Goal: Navigation & Orientation: Go to known website

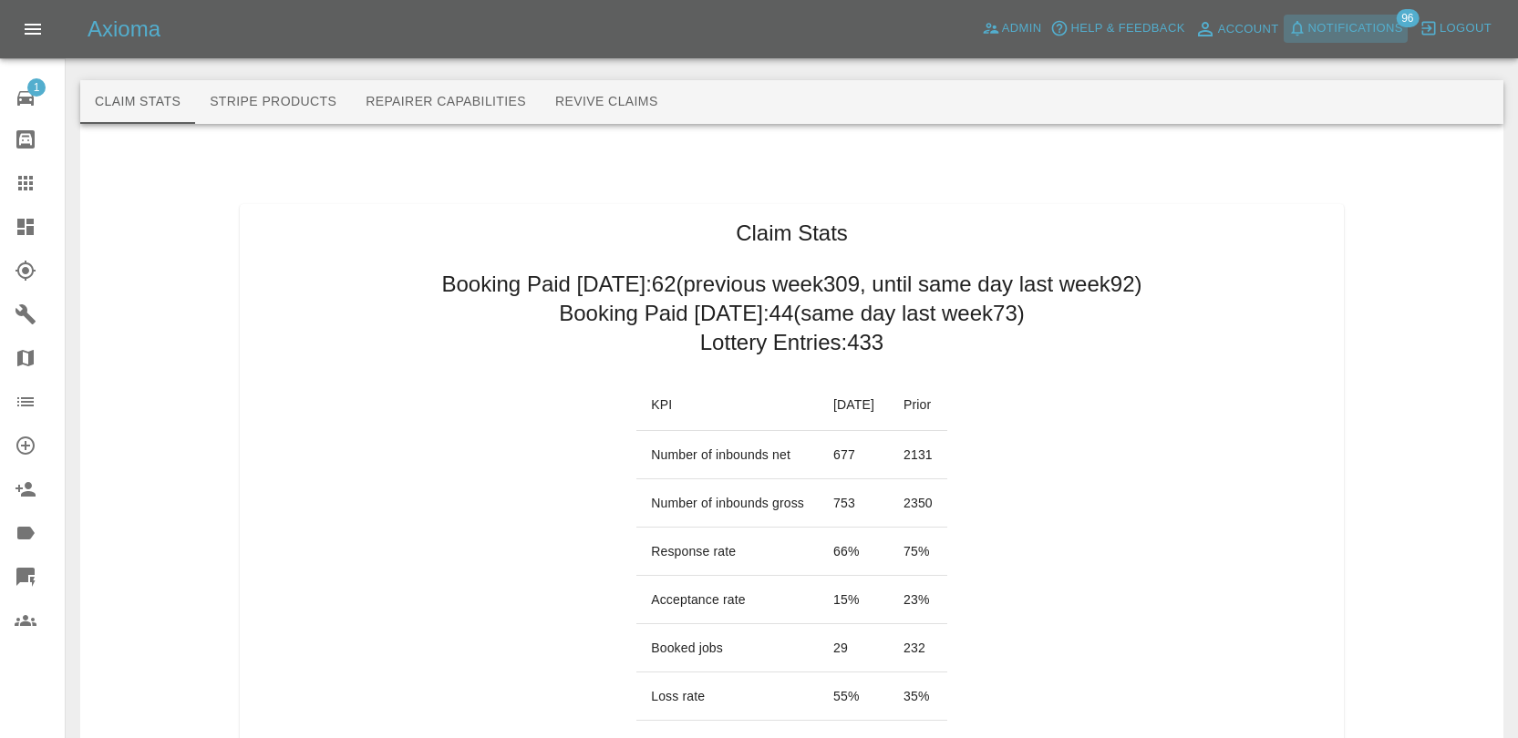
click at [1349, 35] on span "Notifications" at bounding box center [1355, 28] width 95 height 21
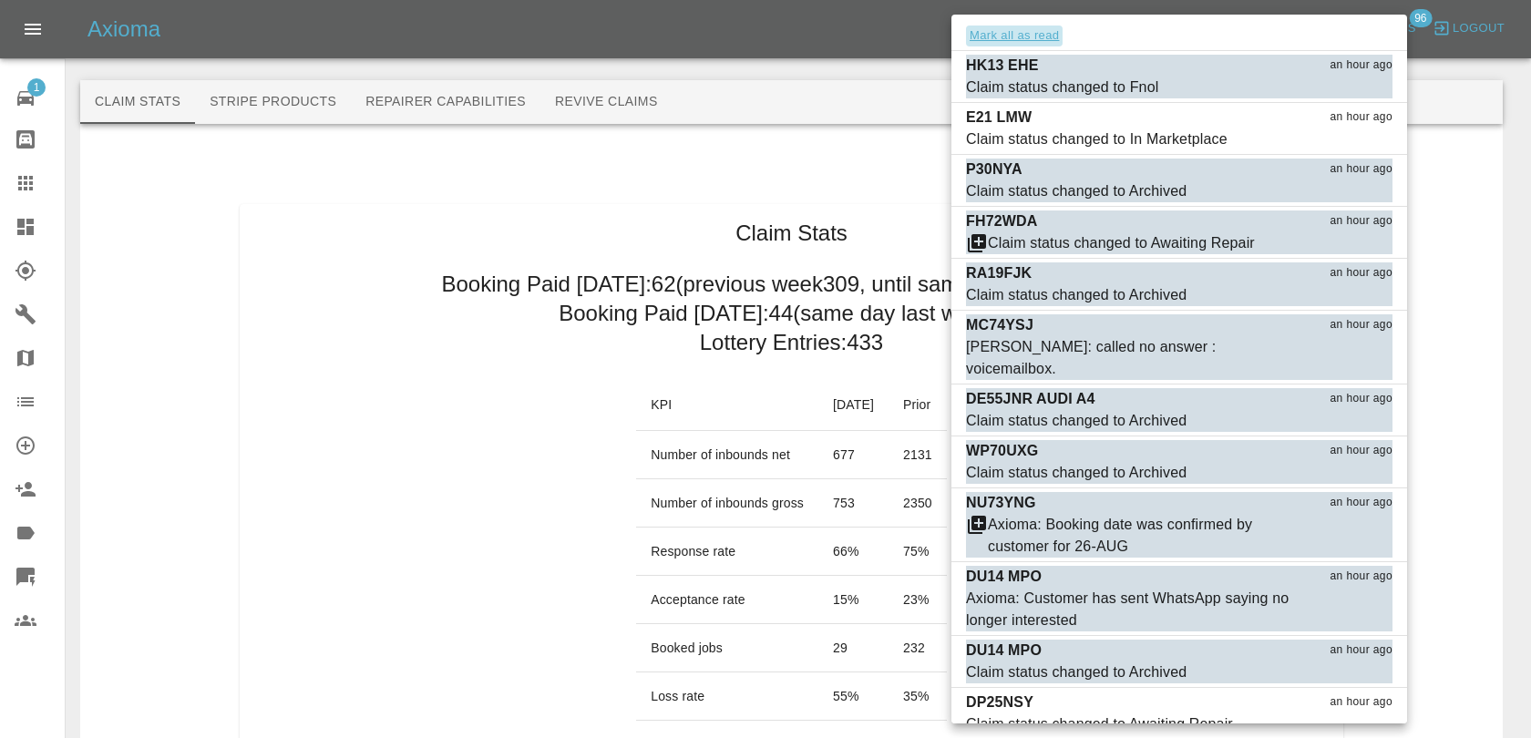
click at [1054, 36] on button "Mark all as read" at bounding box center [1014, 36] width 97 height 21
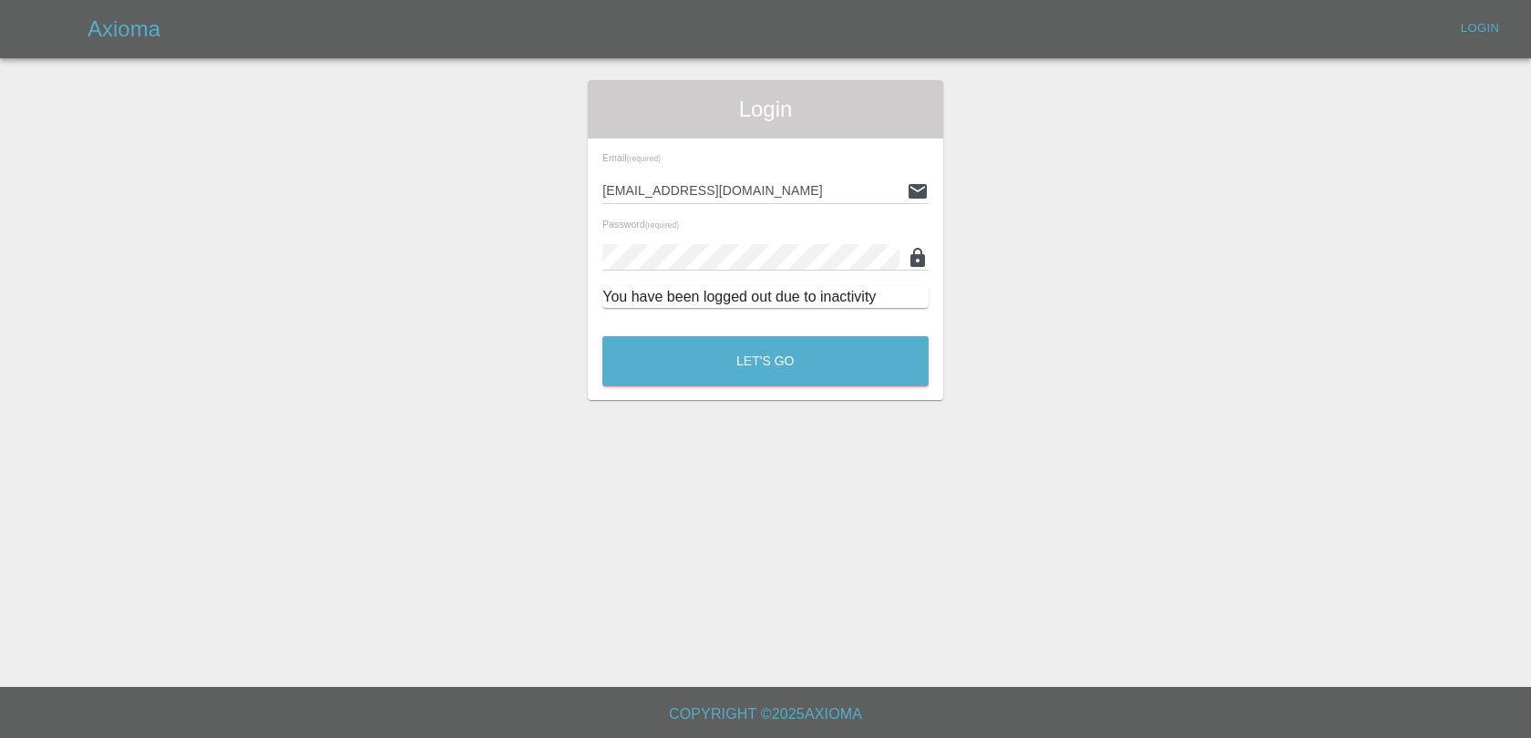
click at [800, 331] on div "Let's Go" at bounding box center [766, 357] width 328 height 68
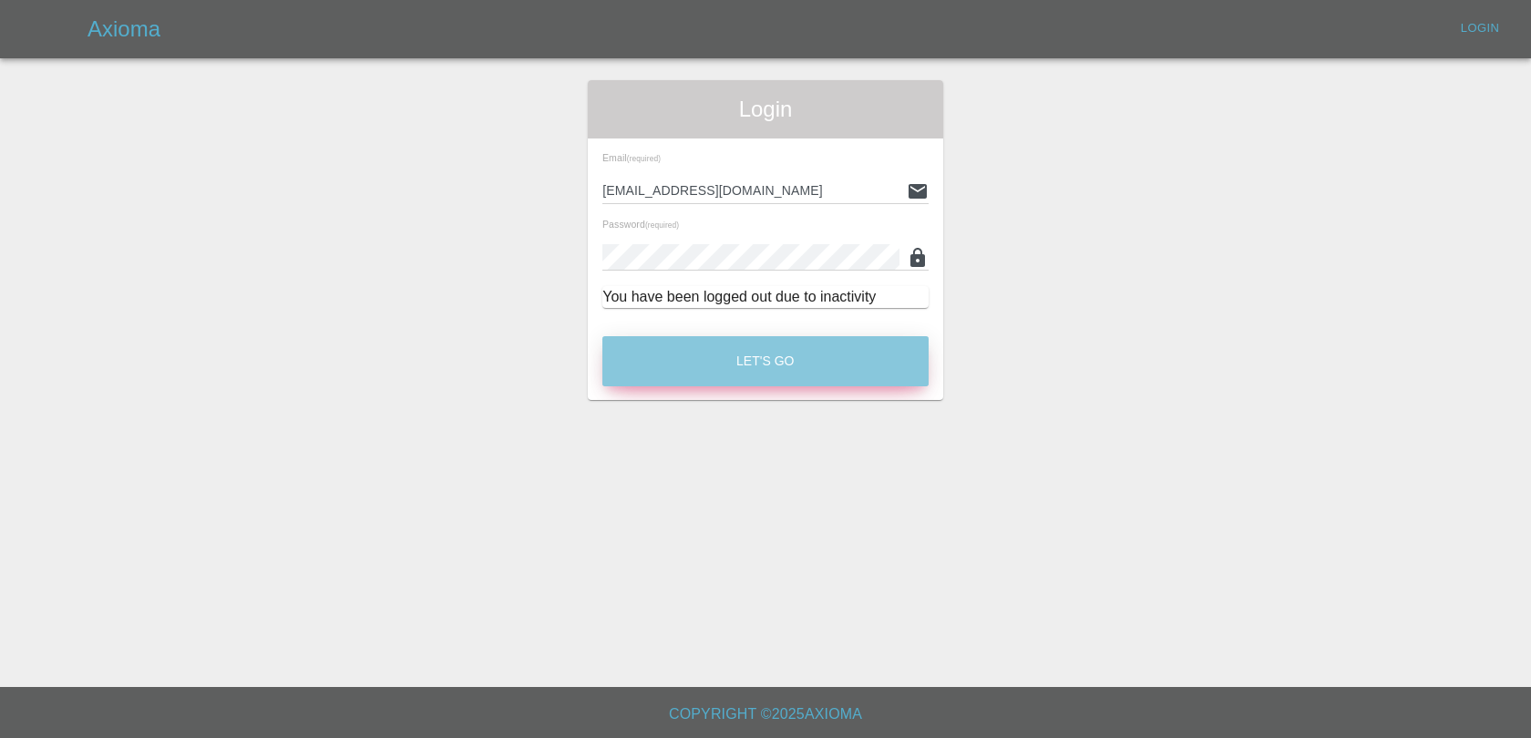
click at [778, 375] on button "Let's Go" at bounding box center [765, 361] width 326 height 50
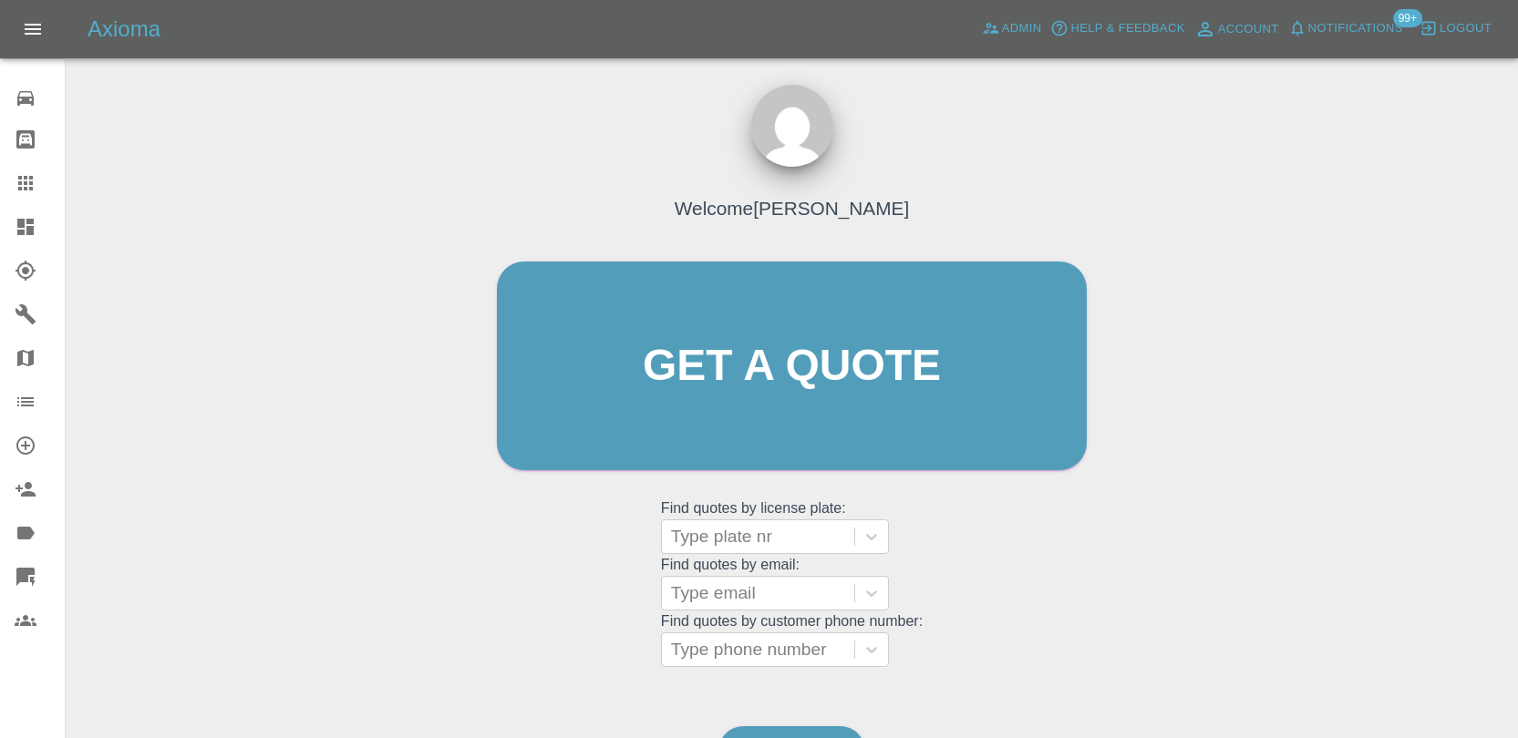
click at [1346, 34] on span "Notifications" at bounding box center [1355, 28] width 95 height 21
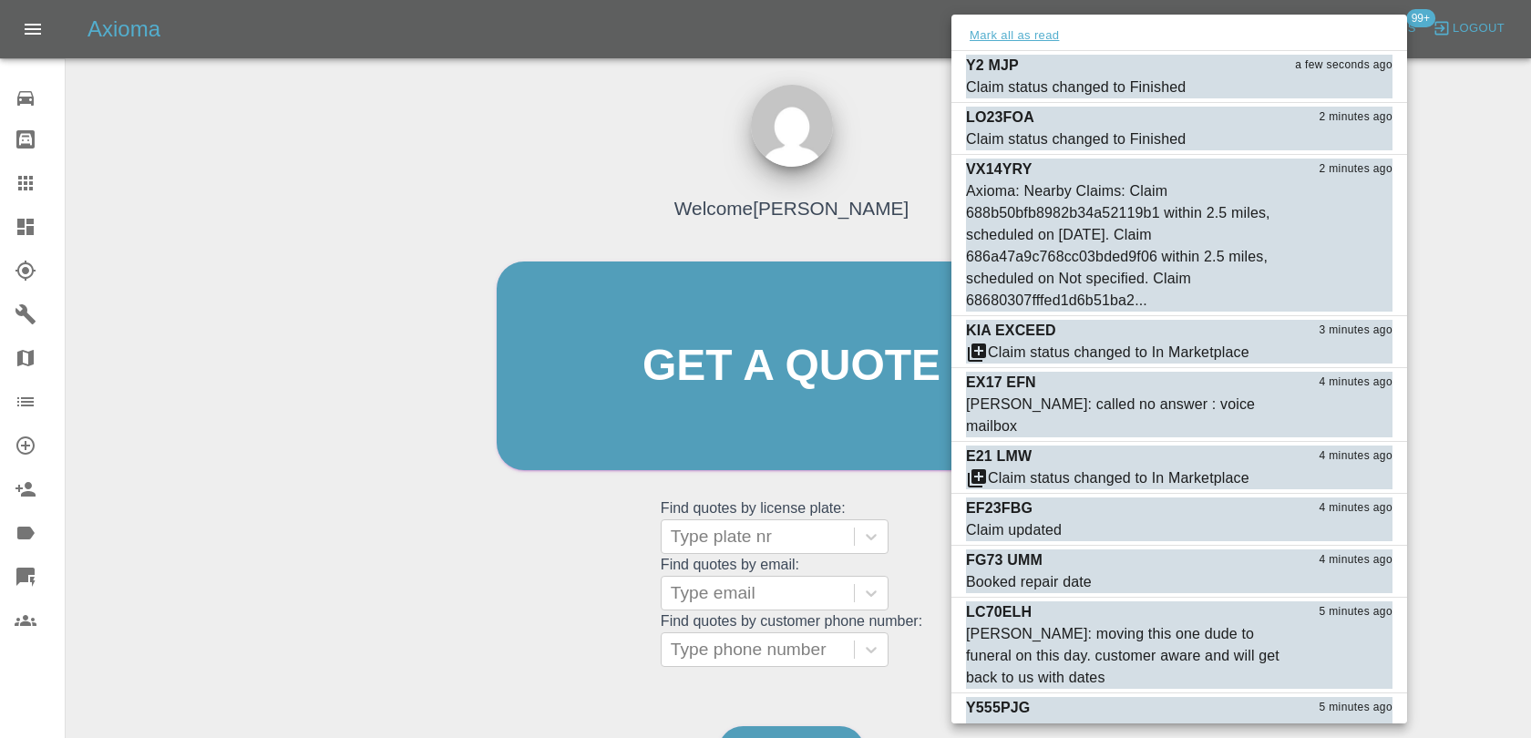
click at [991, 32] on button "Mark all as read" at bounding box center [1014, 36] width 97 height 21
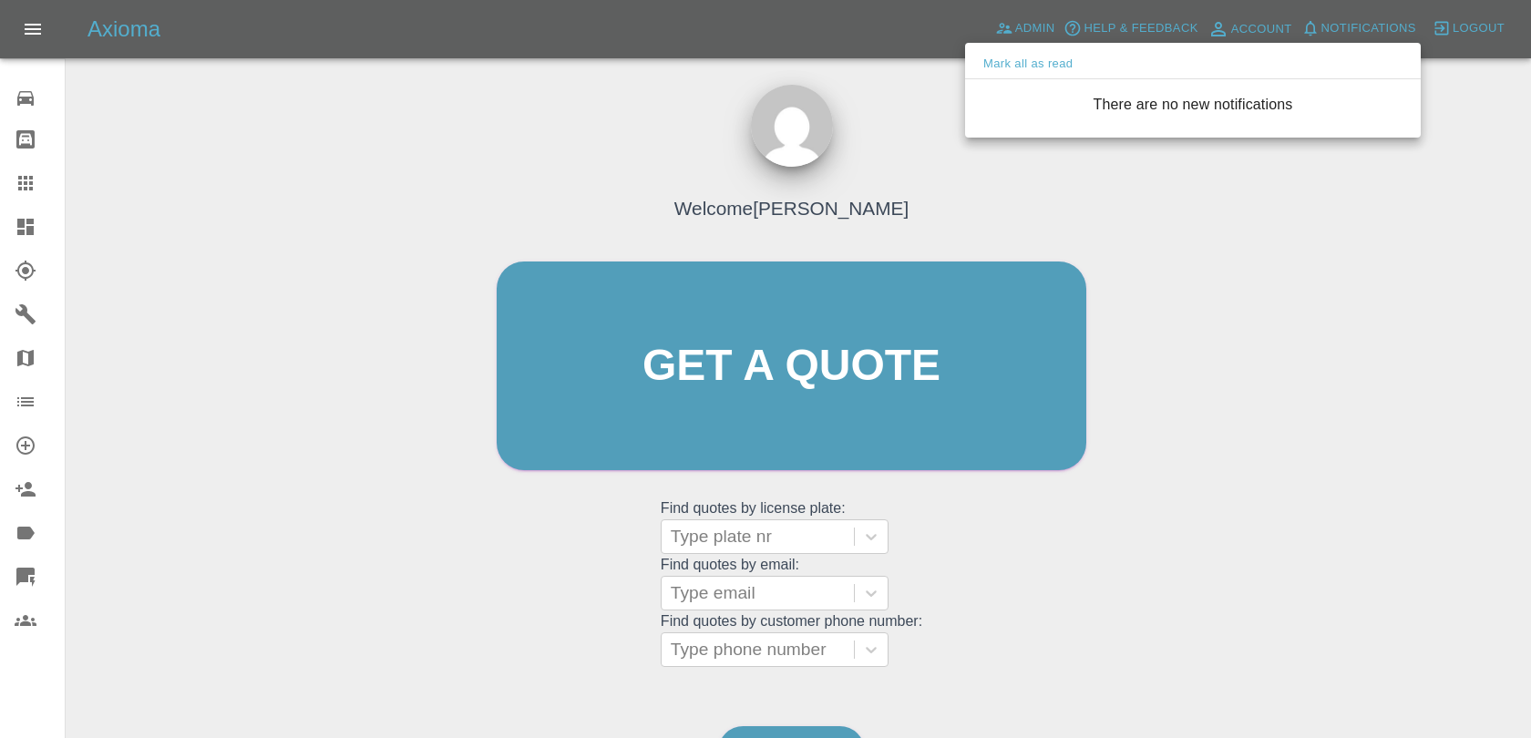
click at [878, 165] on div at bounding box center [765, 369] width 1531 height 738
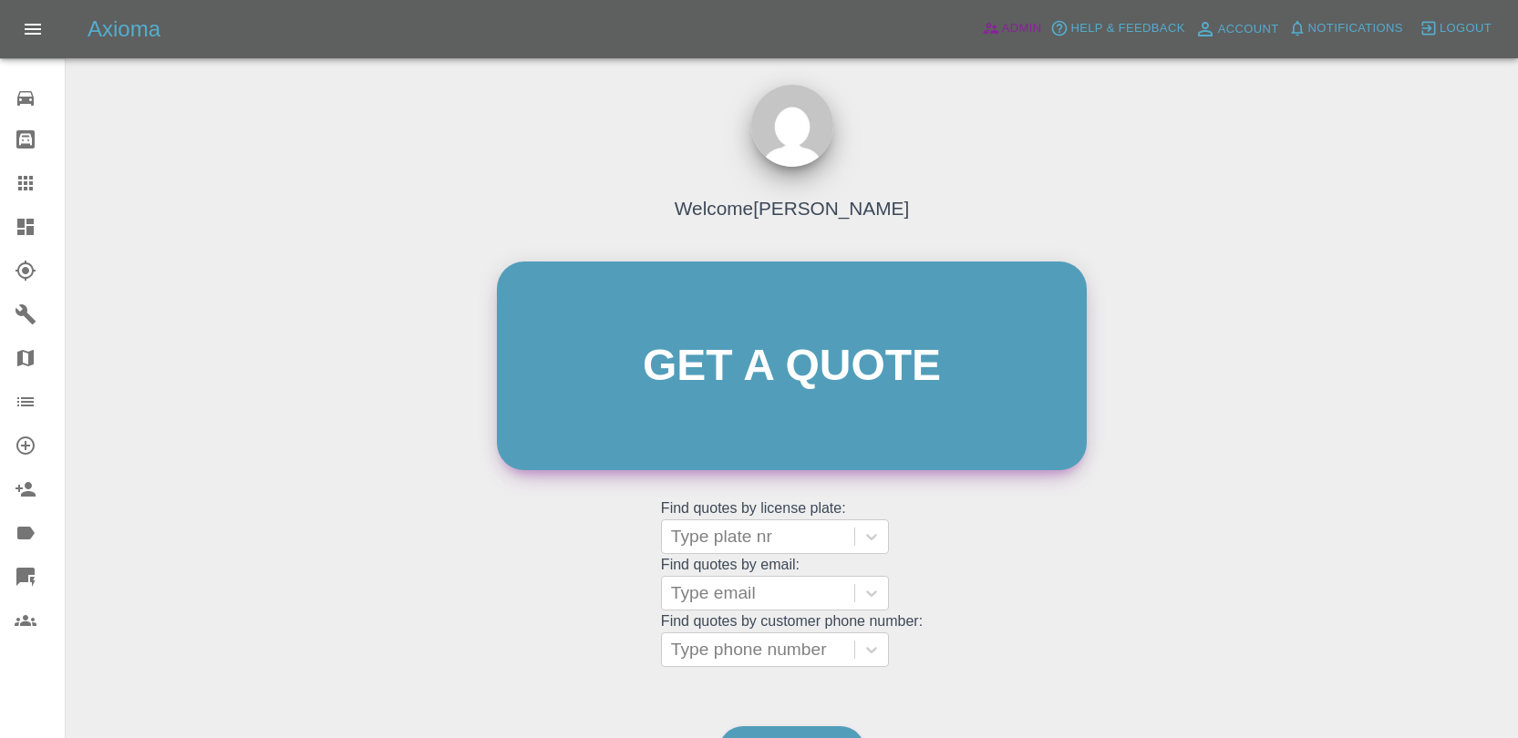
drag, startPoint x: 985, startPoint y: 31, endPoint x: 683, endPoint y: 407, distance: 482.3
click at [985, 31] on icon at bounding box center [990, 29] width 15 height 11
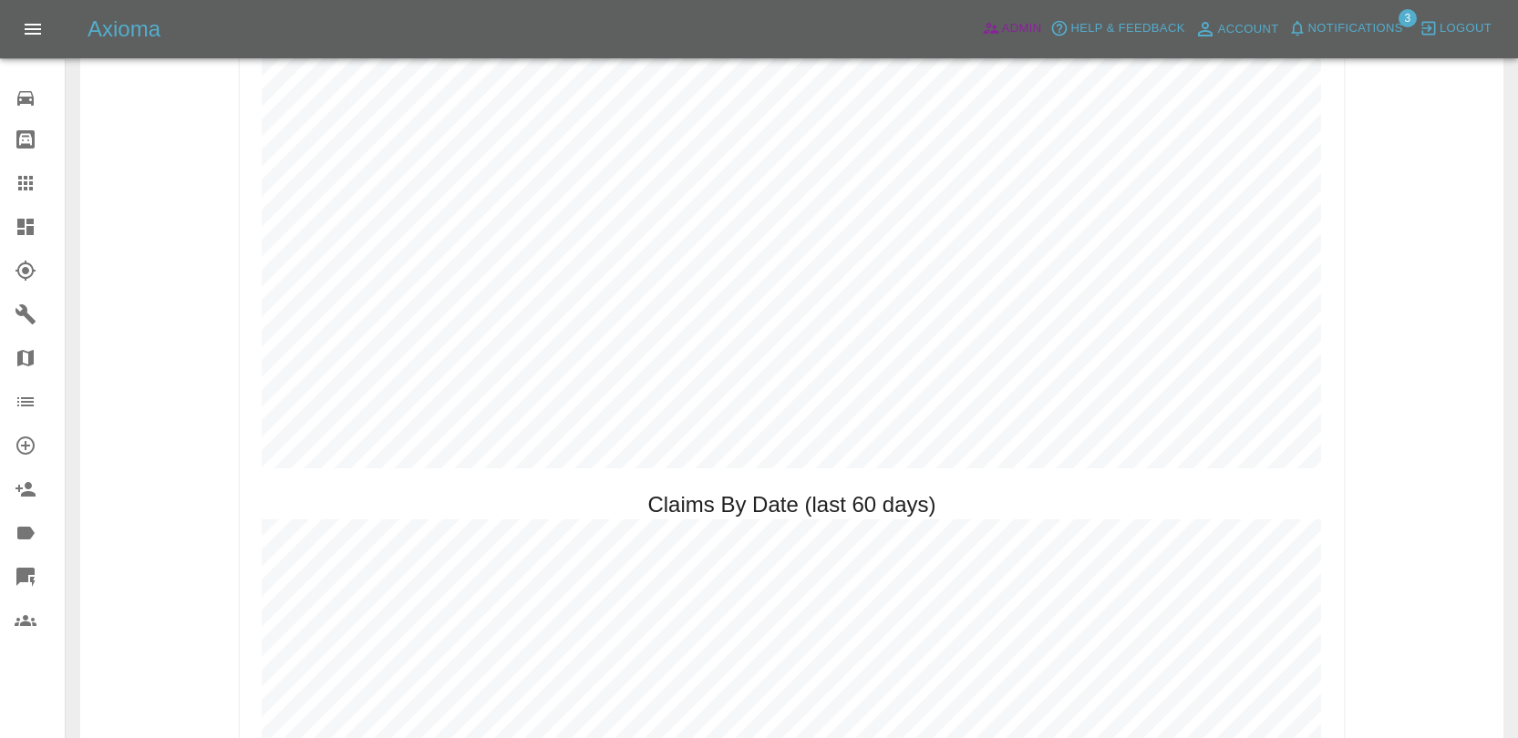
scroll to position [1998, 0]
